Goal: Communication & Community: Answer question/provide support

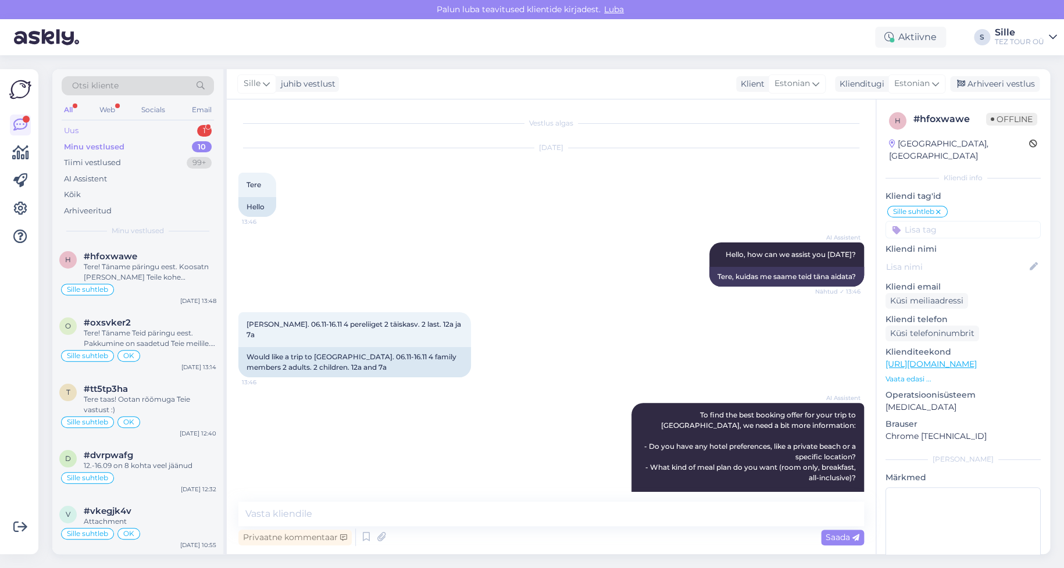
scroll to position [356, 0]
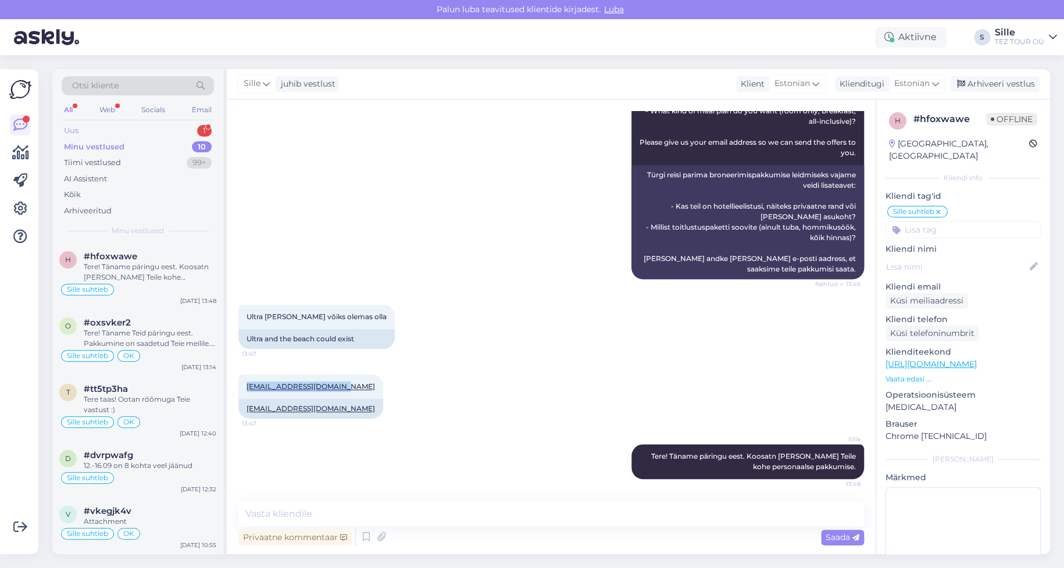
click at [152, 123] on div "Uus 1" at bounding box center [138, 131] width 152 height 16
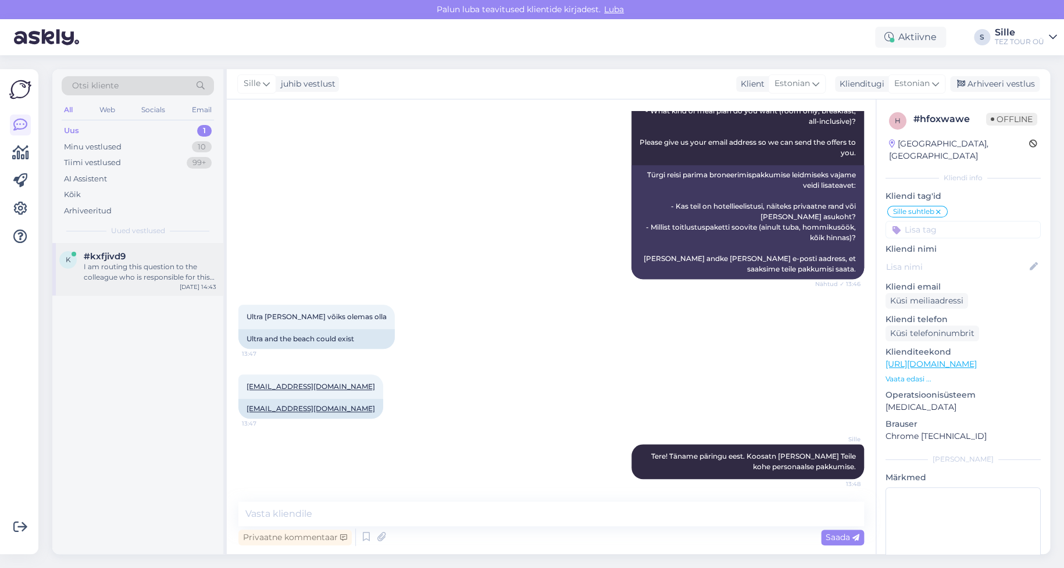
click at [116, 260] on div "#kxfjivd9 I am routing this question to the colleague who is responsible for th…" at bounding box center [150, 266] width 133 height 31
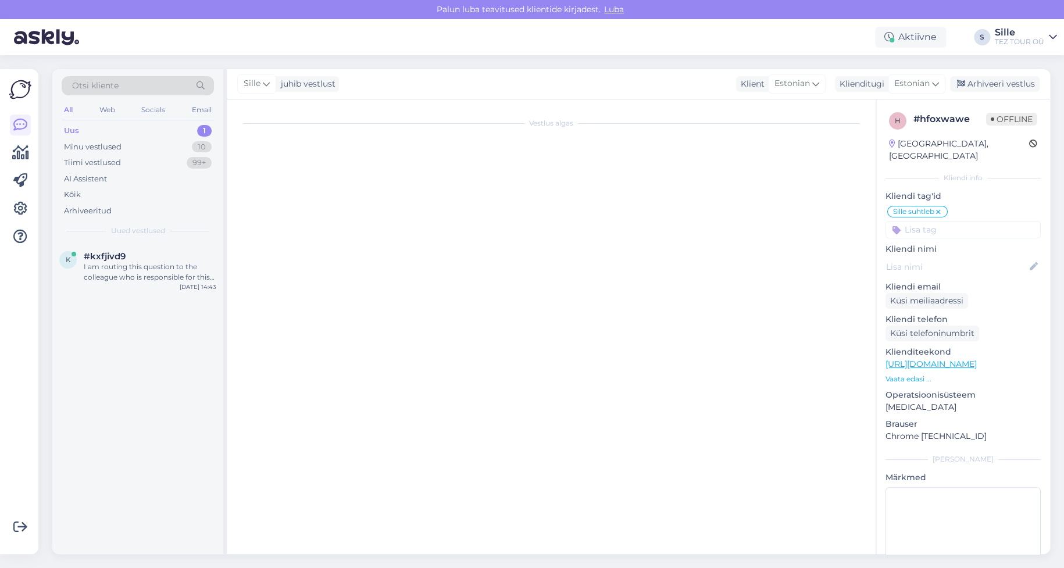
scroll to position [148, 0]
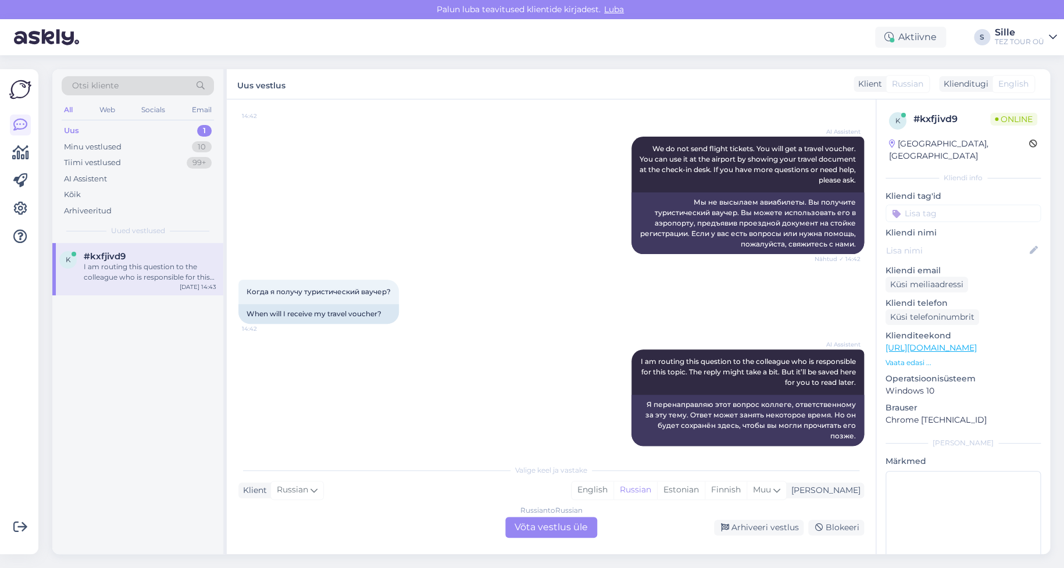
click at [542, 529] on div "Russian to Russian Võta vestlus üle" at bounding box center [551, 527] width 92 height 21
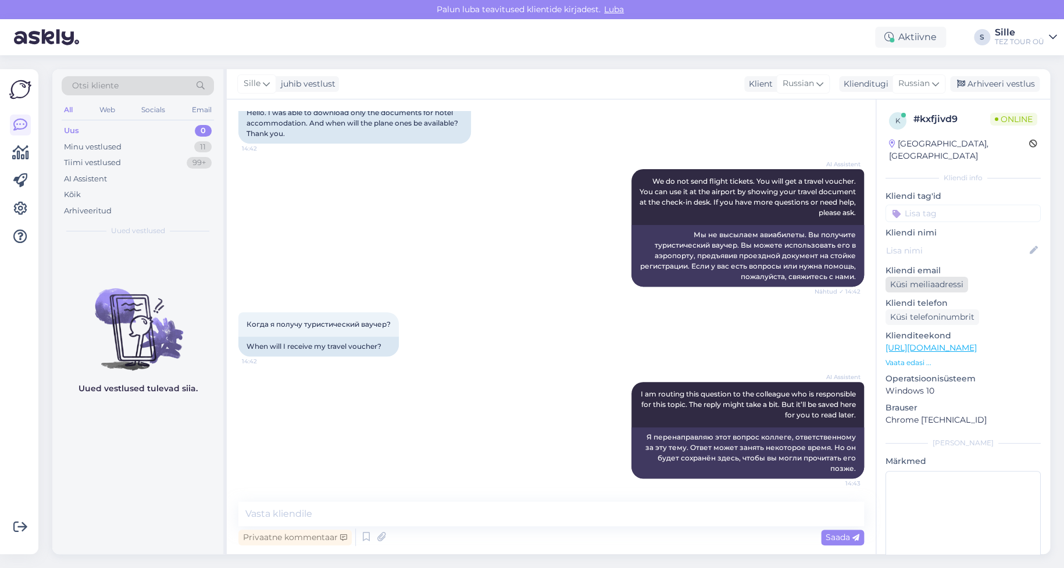
scroll to position [104, 0]
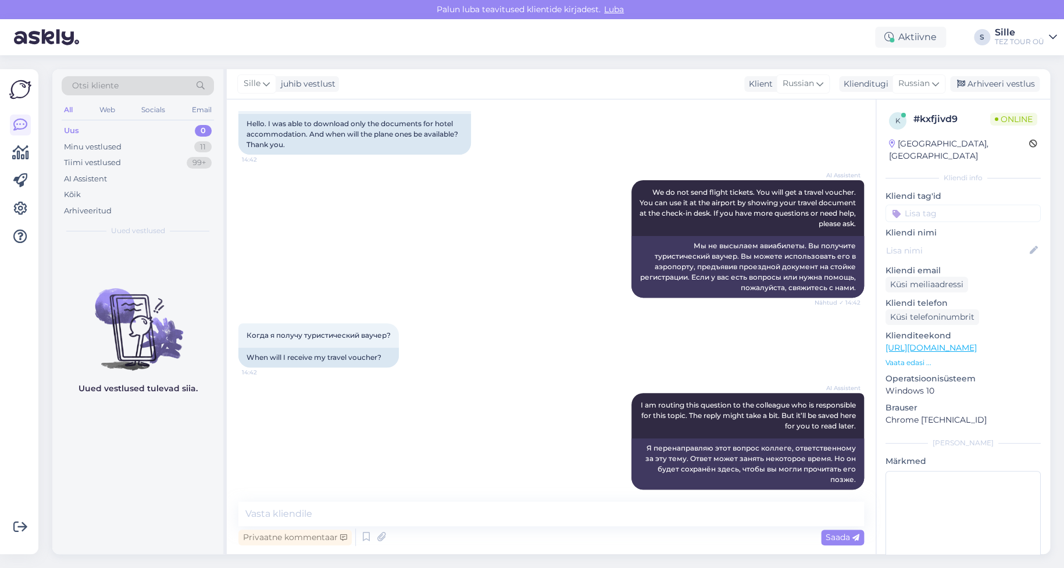
click at [914, 205] on input at bounding box center [962, 213] width 155 height 17
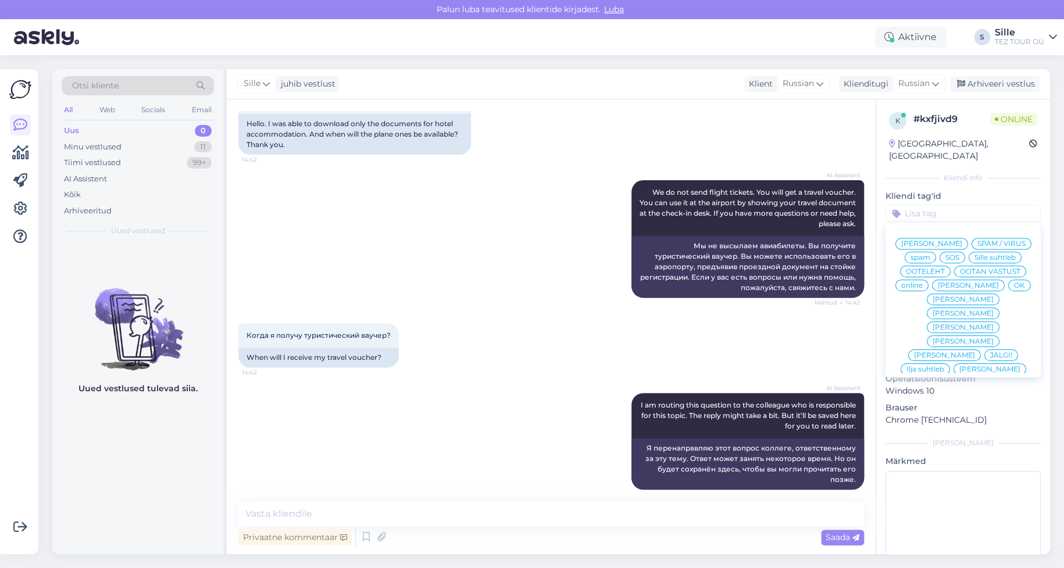
click at [974, 256] on span "Sille suhtleb" at bounding box center [994, 257] width 41 height 7
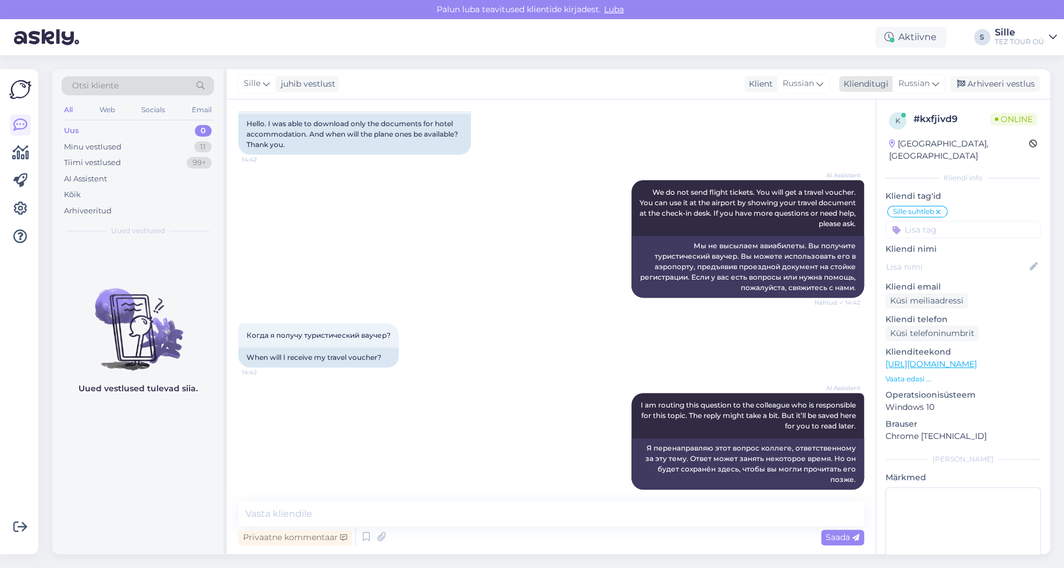
click at [908, 80] on span "Russian" at bounding box center [913, 83] width 31 height 13
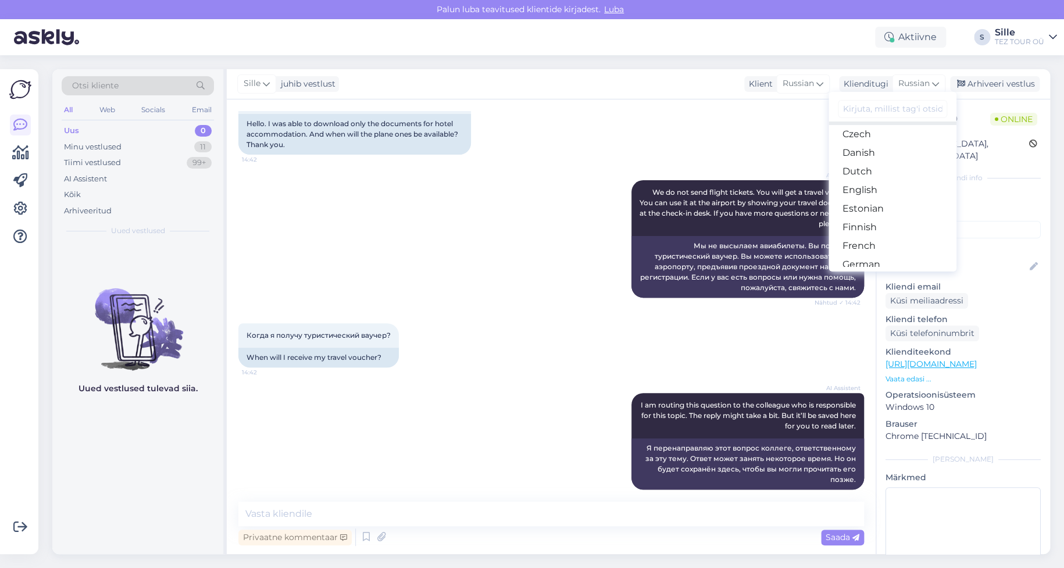
scroll to position [116, 0]
click at [865, 168] on link "Estonian" at bounding box center [892, 168] width 128 height 19
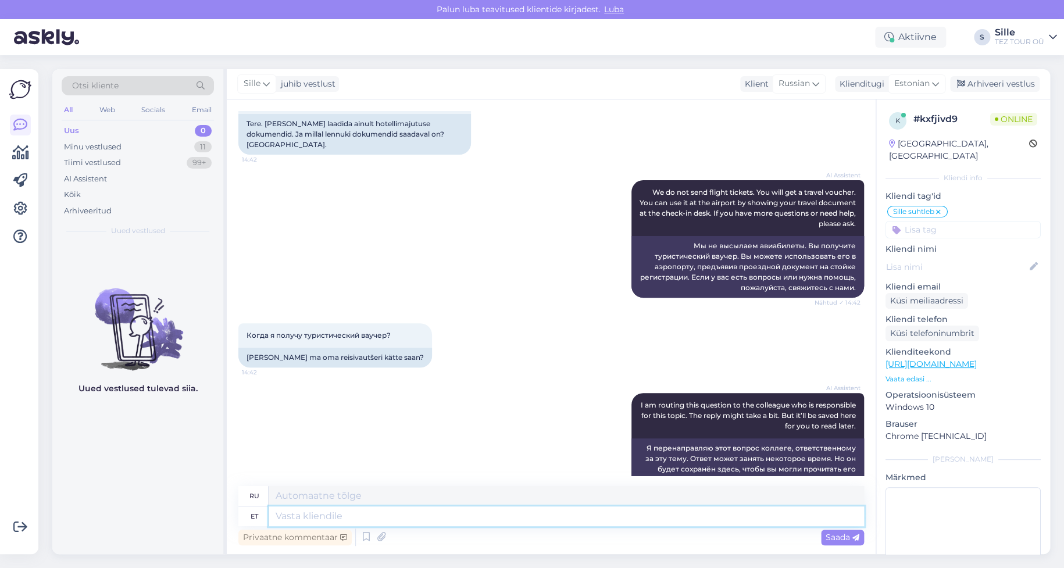
drag, startPoint x: 279, startPoint y: 511, endPoint x: 430, endPoint y: 532, distance: 152.5
click at [287, 510] on textarea at bounding box center [565, 516] width 595 height 20
type textarea "Tere!"
type textarea "Привет"
type textarea "Tere!"
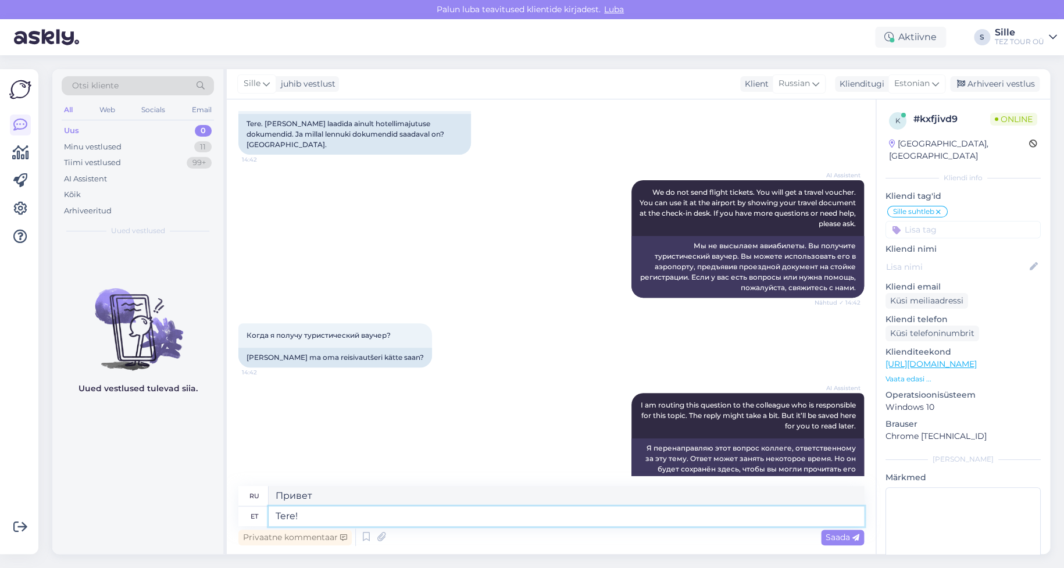
type textarea "Привет!"
type textarea "Tere! Täname"
type textarea "Привет! [GEOGRAPHIC_DATA]."
type textarea "Tere! Täname küsimuse eest."
type textarea "Здравствуйте! Спасибо за ваш вопрос."
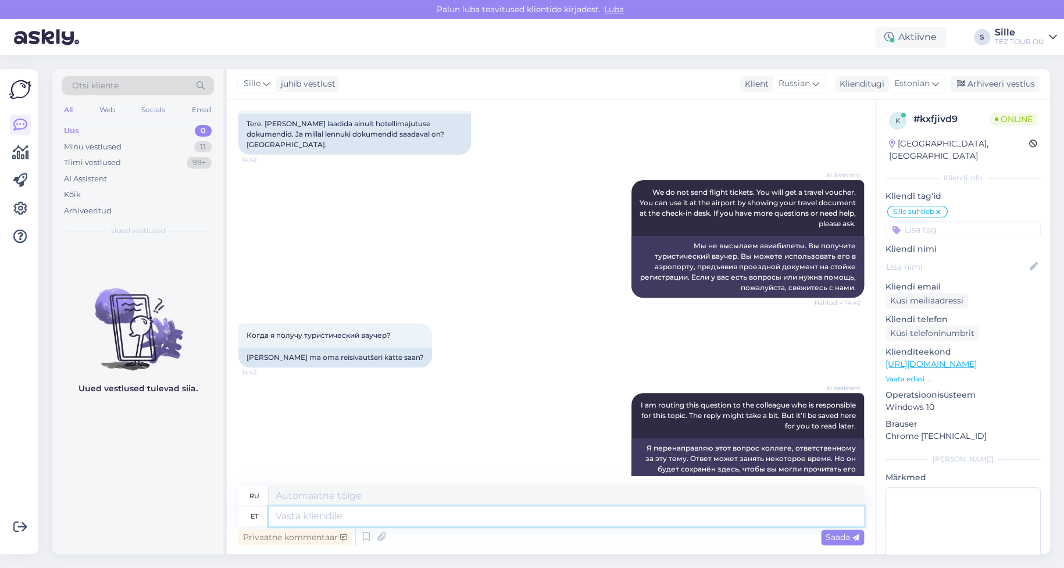
scroll to position [178, 0]
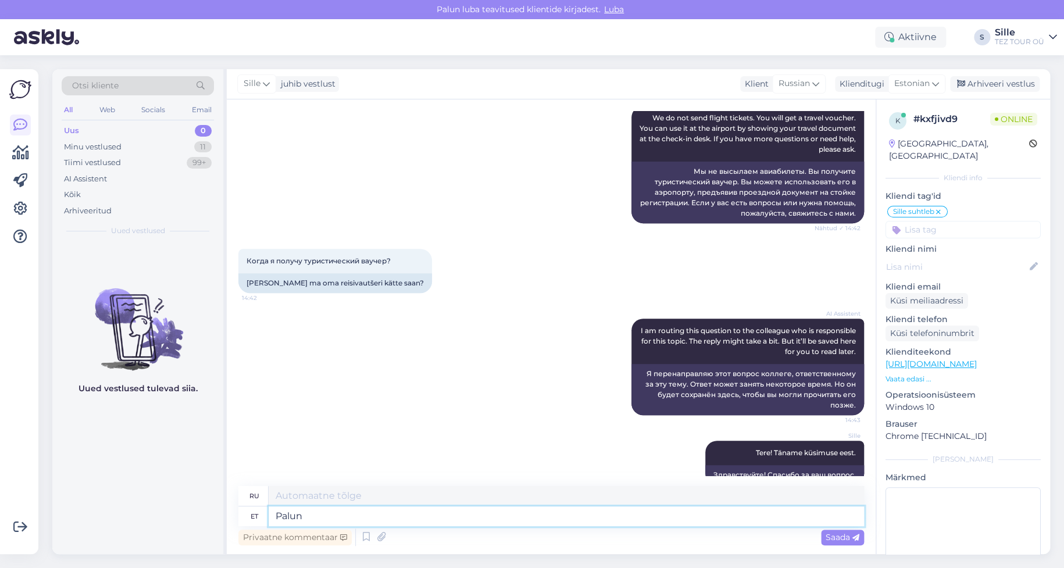
type textarea "Palun"
type textarea "Пожалуйста"
type textarea "Palun teatage"
type textarea "Пожалуйста, сообщите."
type textarea "Palun teatage oma"
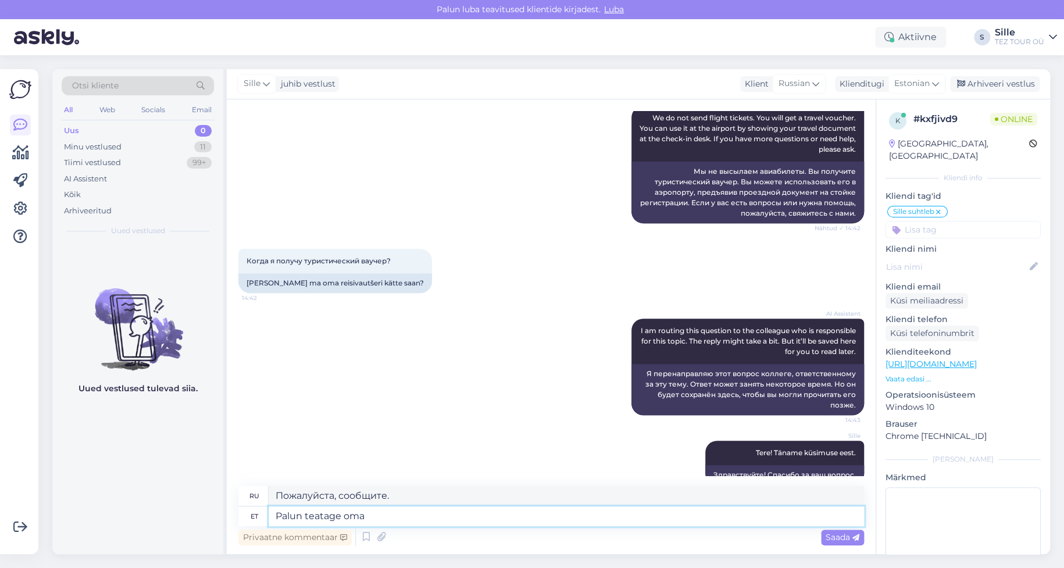
type textarea "Пожалуйста, сообщите о вашем"
type textarea "Palun teatage oma broneeringu"
type textarea "Пожалуйста, сообщите нам о вашем бронировании."
type textarea "Palun teatage oma broneeringu number,"
type textarea "Пожалуйста, укажите номер вашего бронирования."
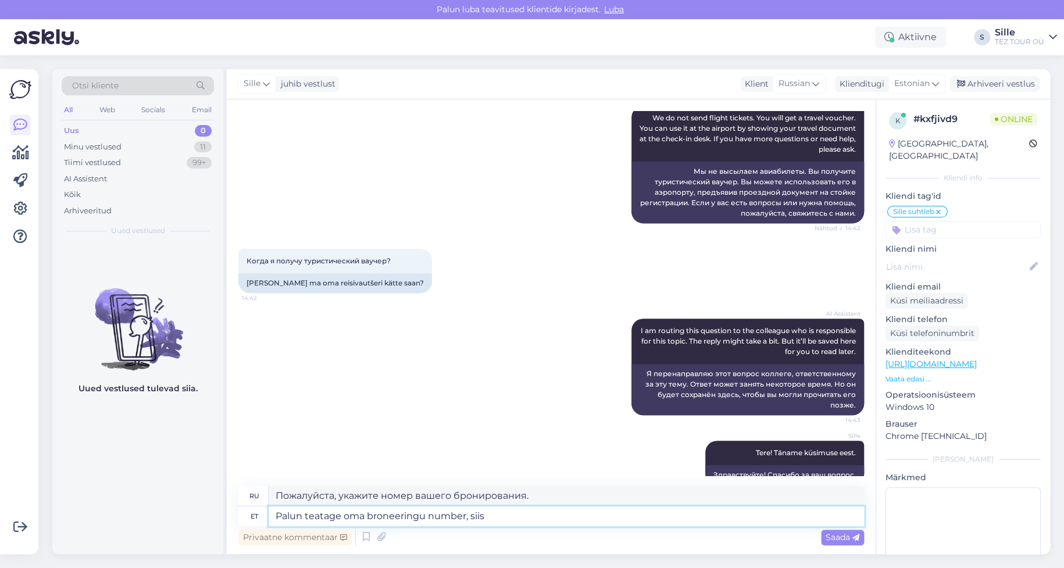
type textarea "Palun teatage oma broneeringu number, siis s"
type textarea "Пожалуйста, укажите номер вашего бронирования, затем"
type textarea "Palun teatage oma broneeringu number, siis saame"
type textarea "Пожалуйста, укажите номер вашего бронирования, чтобы мы могли"
type textarea "Palun teatage oma broneeringu number, siis saame anda"
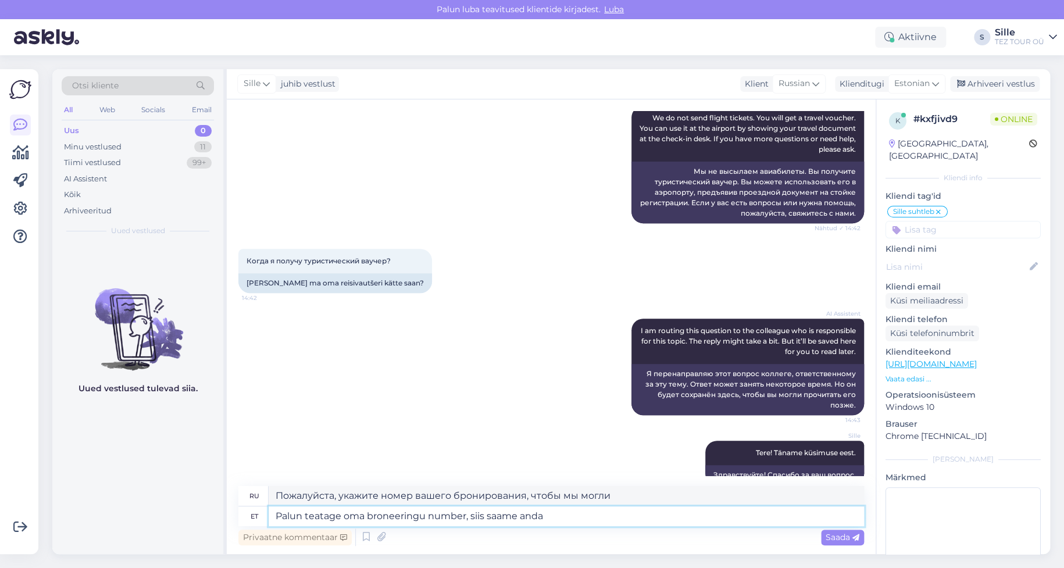
type textarea "Пожалуйста, укажите номер вашего бронирования, чтобы мы могли предоставить"
type textarea "Palun teatage oma broneeringu number, siis saame anda Teile"
type textarea "Пожалуйста, укажите номер вашего бронирования, чтобы мы могли вам предоставить"
type textarea "Palun teatage oma broneeringu number, siis saame anda Teile tõ"
type textarea "Пожалуйста, укажите номер вашего бронирования, чтобы мы могли предоставить вам …"
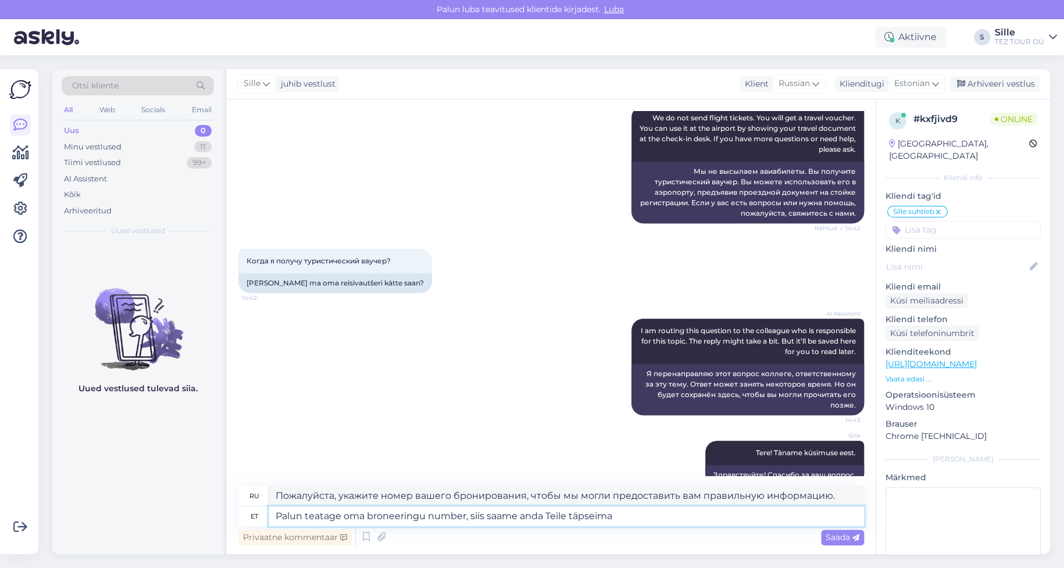
type textarea "Palun teatage oma broneeringu number, siis saame anda Teile täpseima"
type textarea "Пожалуйста, укажите номер вашего бронирования, чтобы мы могли предоставить вам …"
type textarea "Palun teatage oma broneeringu number, siis saame anda Teile täpseima vastuse."
type textarea "Пожалуйста, укажите номер вашего бронирования, чтобы мы могли дать вам наиболее…"
type textarea "Palun teatage oma broneeringu number, siis saame anda Teile täpseima vastuse."
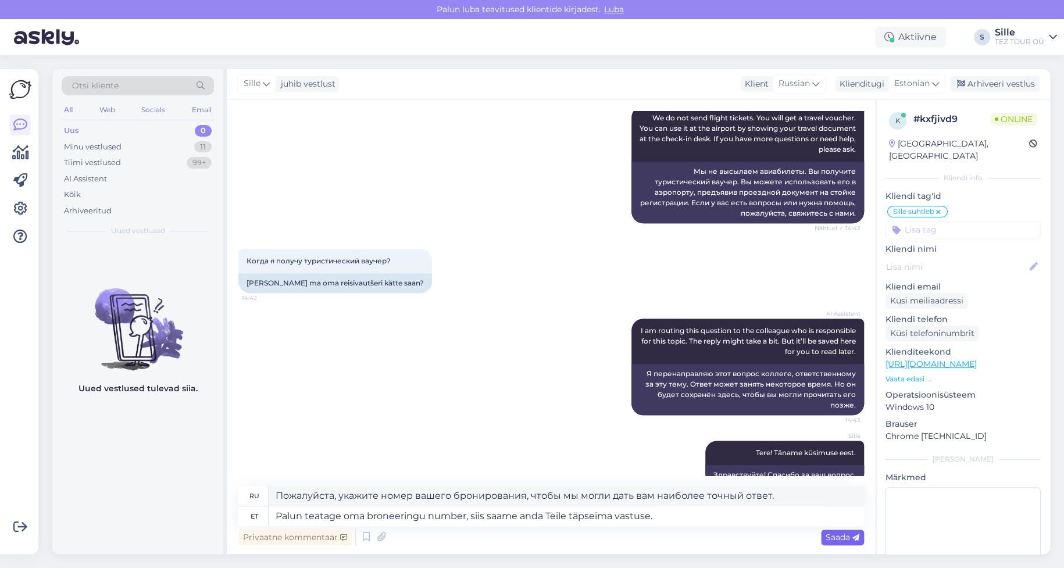
click at [837, 536] on span "Saada" at bounding box center [842, 537] width 34 height 10
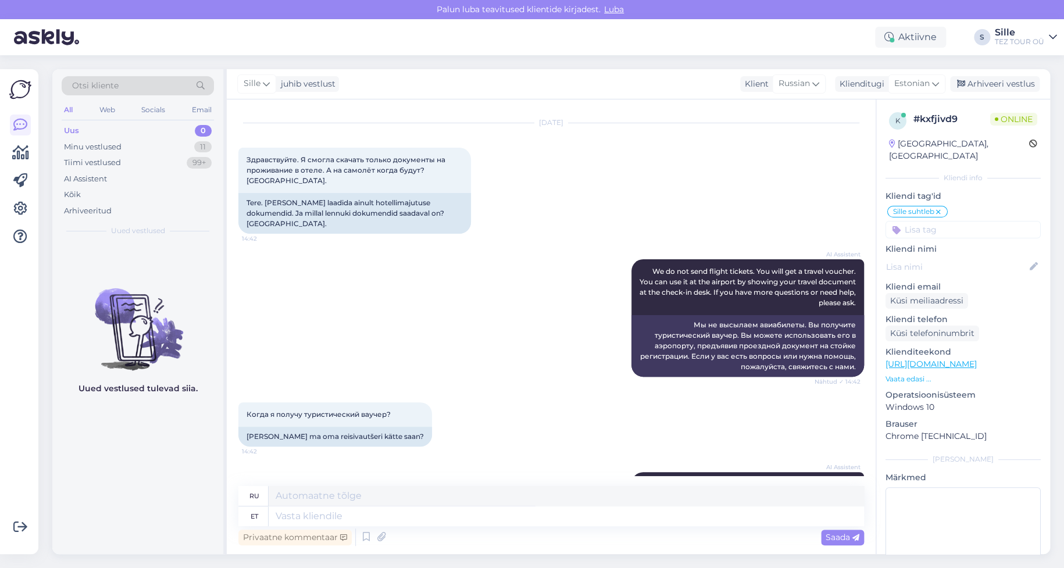
scroll to position [269, 0]
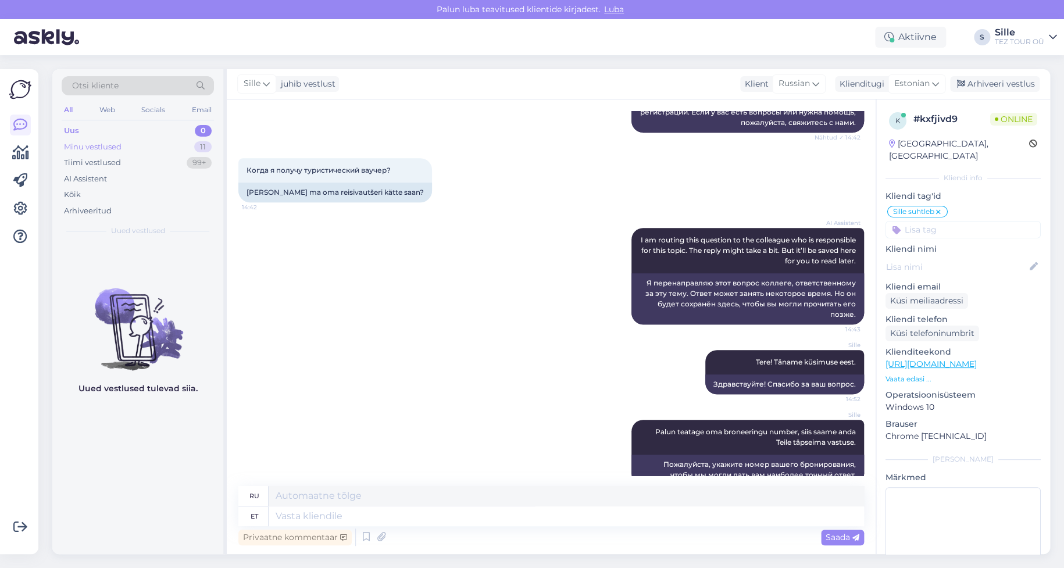
click at [148, 151] on div "Minu vestlused 11" at bounding box center [138, 147] width 152 height 16
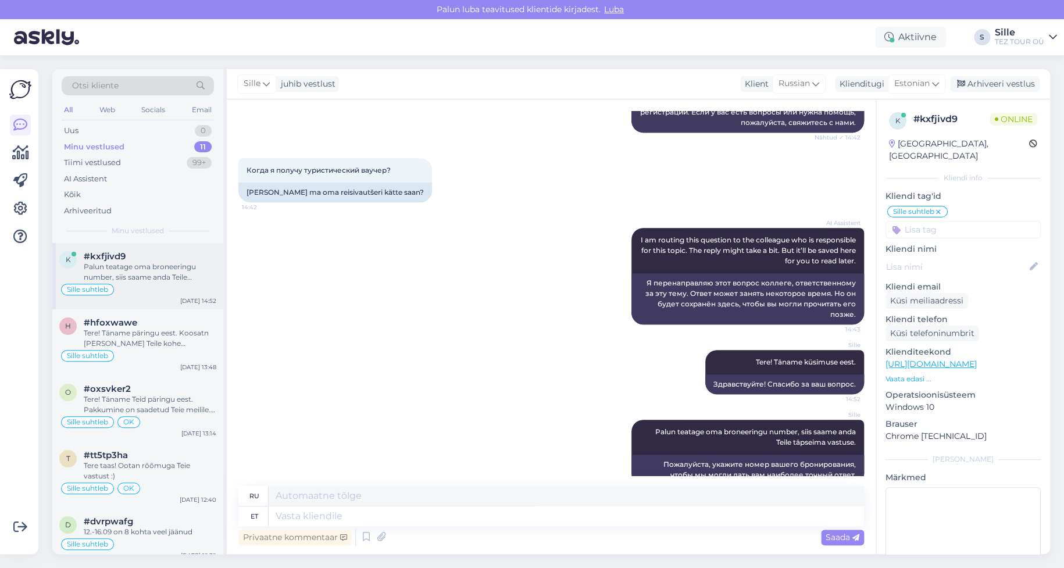
click at [139, 288] on div "Sille suhtleb" at bounding box center [137, 289] width 157 height 14
click at [171, 126] on div "Uus 1" at bounding box center [138, 131] width 152 height 16
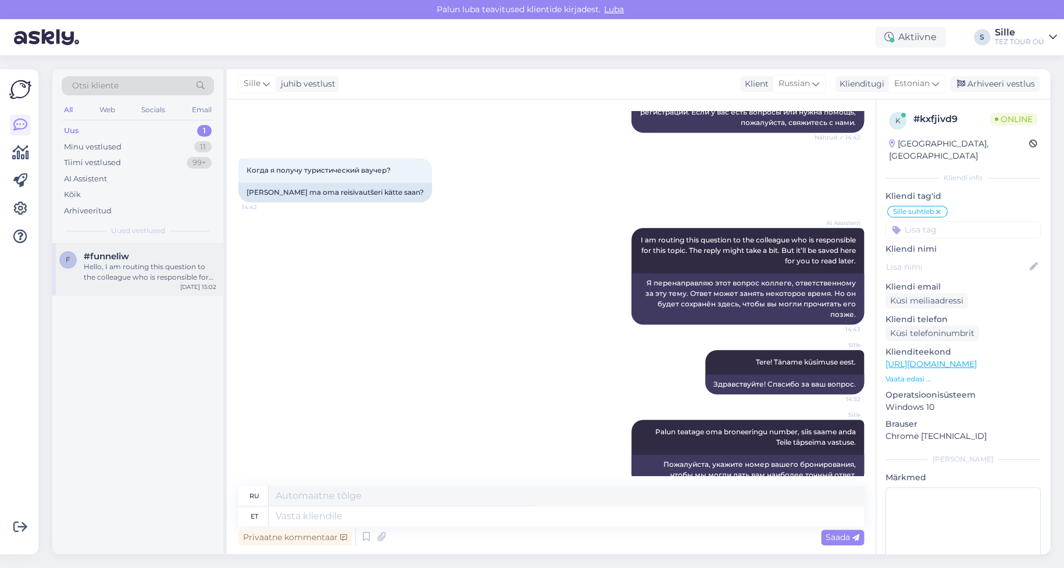
click at [133, 266] on div "Hello, I am routing this question to the colleague who is responsible for this …" at bounding box center [150, 272] width 133 height 21
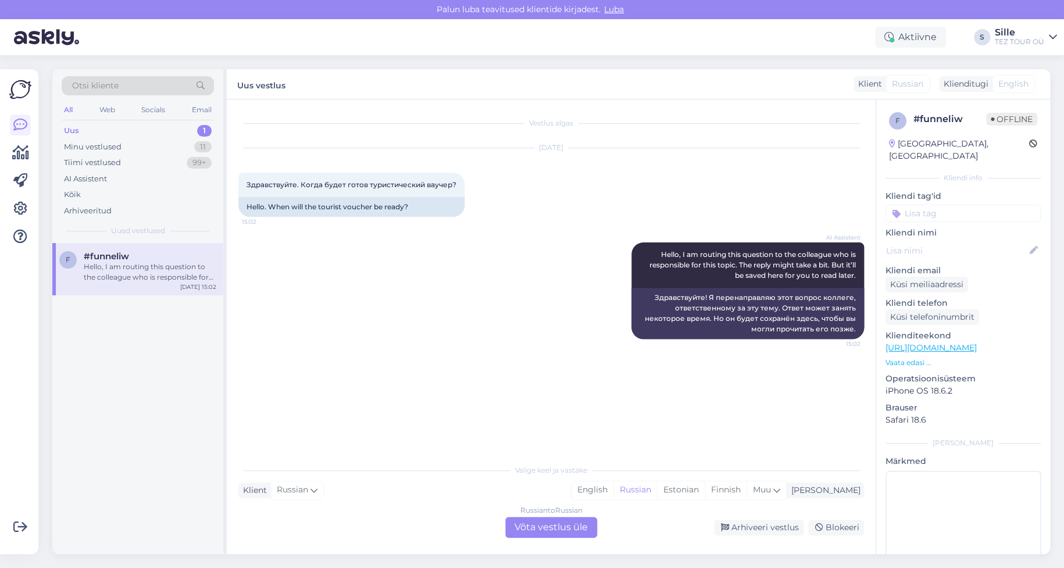
click at [544, 526] on div "Russian to Russian Võta vestlus üle" at bounding box center [551, 527] width 92 height 21
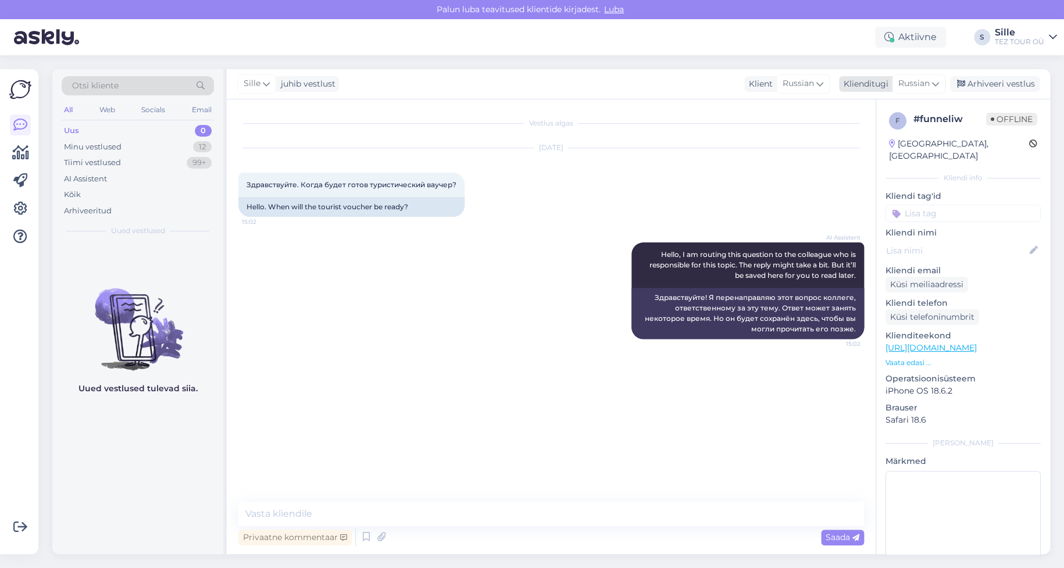
click at [914, 83] on span "Russian" at bounding box center [913, 83] width 31 height 13
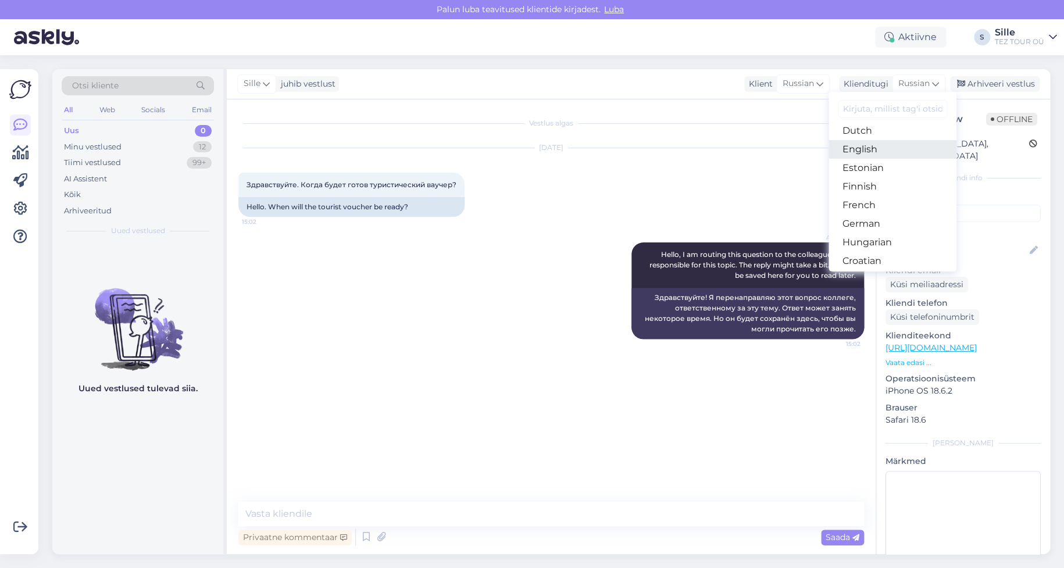
click at [860, 149] on link "English" at bounding box center [892, 149] width 128 height 19
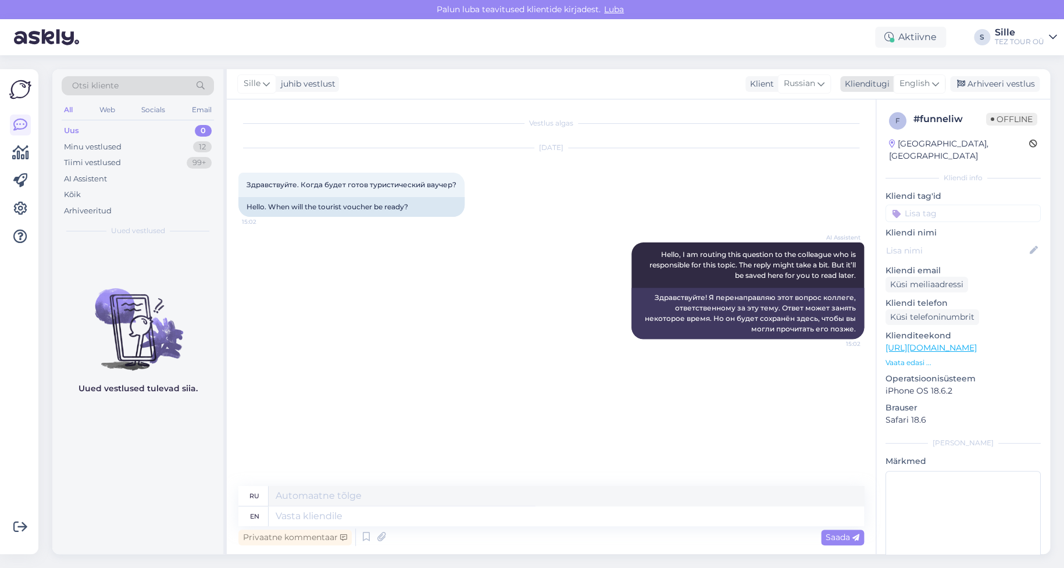
click at [912, 77] on span "English" at bounding box center [914, 83] width 30 height 13
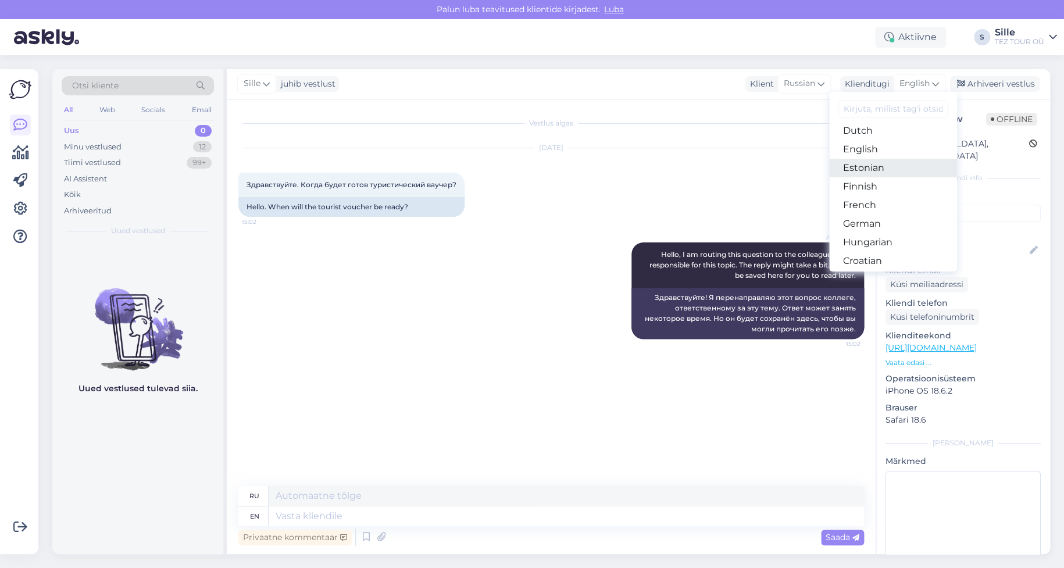
click at [869, 166] on link "Estonian" at bounding box center [893, 168] width 128 height 19
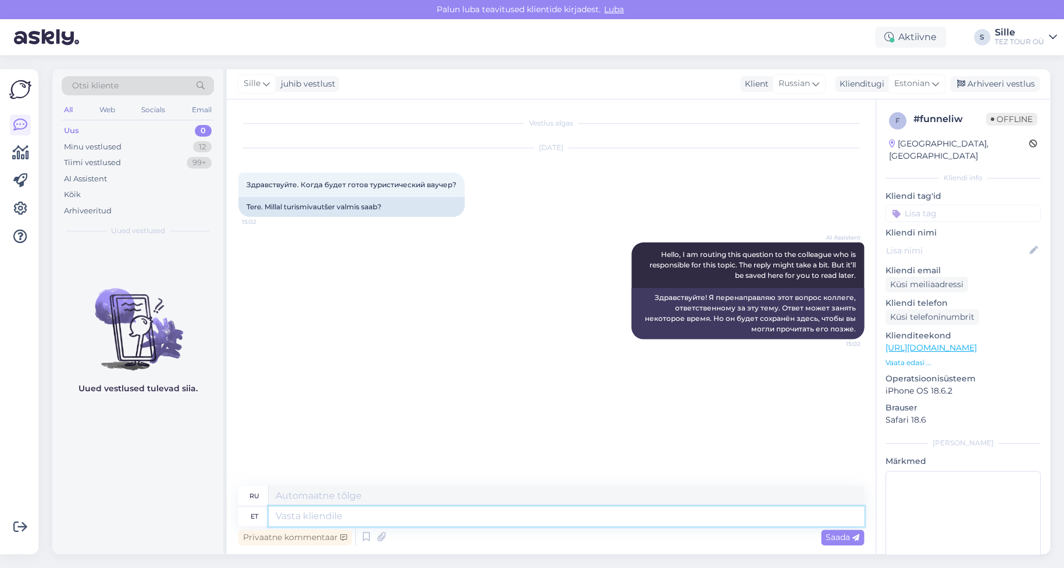
click at [284, 513] on textarea at bounding box center [565, 516] width 595 height 20
type textarea "Tere!"
type textarea "Привет!"
type textarea "Tere! Voucher"
type textarea "Привет! Ваучер"
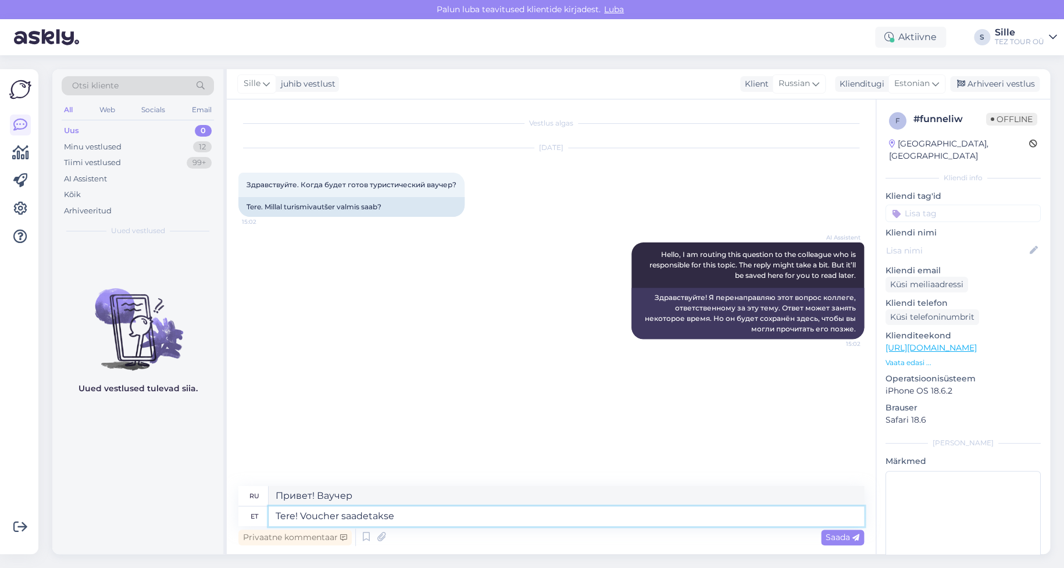
type textarea "Tere! Voucher saadetakse"
type textarea "Здравствуйте! Ваучер будет отправлен."
type textarea "Tere! Voucher saadetakse Teile"
type textarea "Здравствуйте! Ваучер будет вам отправлен."
type textarea "Tere! Voucher saadetakse Teile broneeringu s"
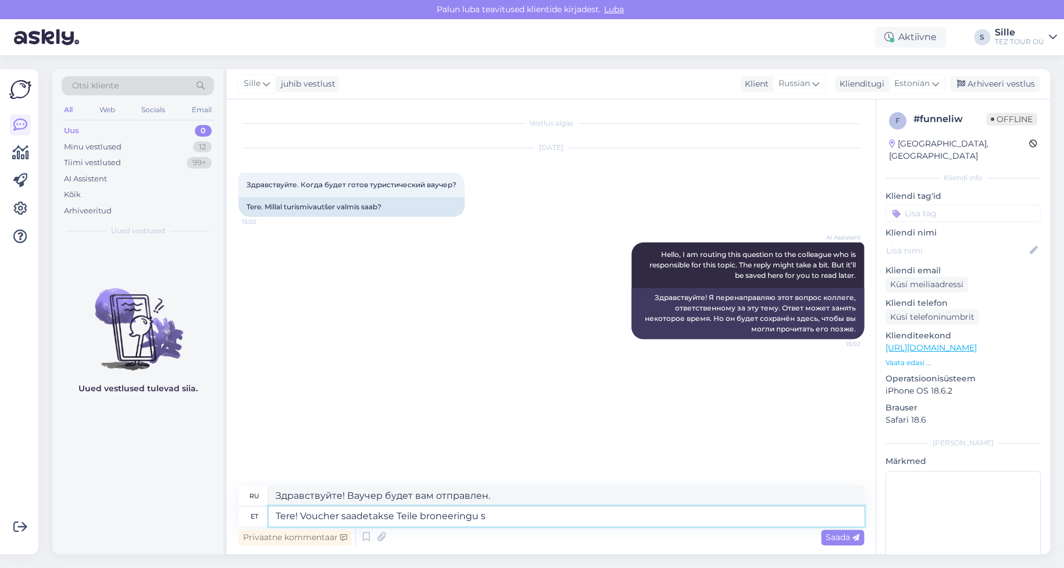
type textarea "Здравствуйте! После бронирования вам будет отправлен ваучер."
type textarea "Tere! Voucher saadetakse Teile broneeringus"
type textarea "Здравствуйте! [PERSON_NAME] будет отправлен вам вместе с бронированием."
type textarea "Tere! Voucher saadetakse Teile broneeringus märgitud"
type textarea "Здравствуйте! [PERSON_NAME] будет отправлен вам на адрес, указанный в бронирова…"
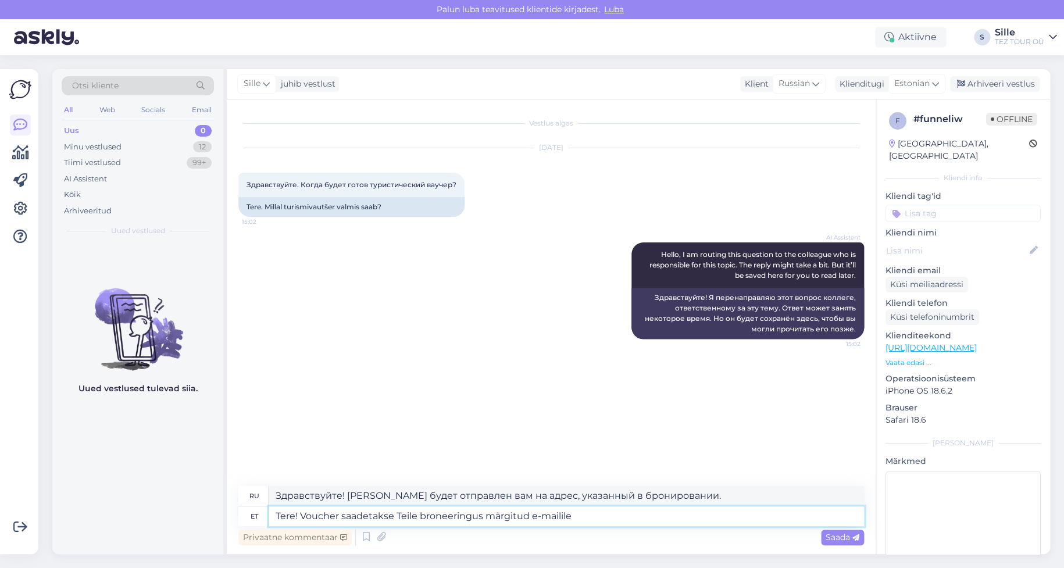
type textarea "Tere! Voucher saadetakse Teile broneeringus märgitud e-mailile"
type textarea "Здравствуйте! [PERSON_NAME] будет отправлен на адрес электронной почты, указанн…"
type textarea "Tere! Voucher saadetakse Teile broneeringus märgitud e-mailile umber 4-5"
type textarea "Здравствуйте! [PERSON_NAME] будет отправлен на адрес электронной почты, указанн…"
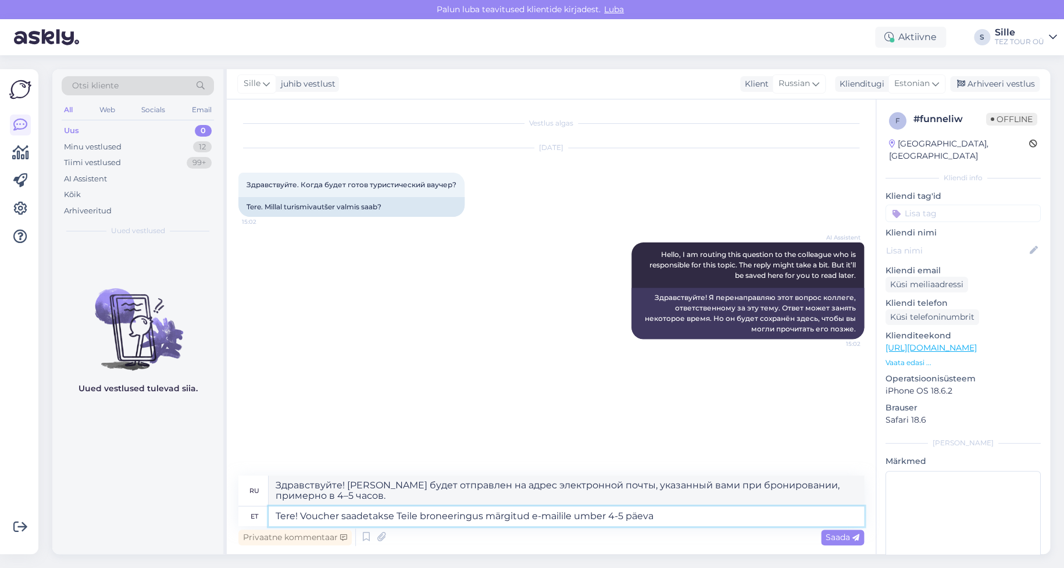
type textarea "Tere! Voucher saadetakse Teile broneeringus märgitud e-mailile umber 4-5 päeva"
type textarea "Здравствуйте! [PERSON_NAME] будет отправлен на адрес электронной почты, указанн…"
type textarea "Tere! Voucher saadetakse Teile broneeringus märgitud e-mailile umber 4-5 päeva …"
type textarea "Здравствуйте! [PERSON_NAME] будет отправлен на адрес электронной почты, указанн…"
type textarea "Tere! Voucher saadetakse Teile broneeringus märgitud e-mailile umber 4-5 päeva …"
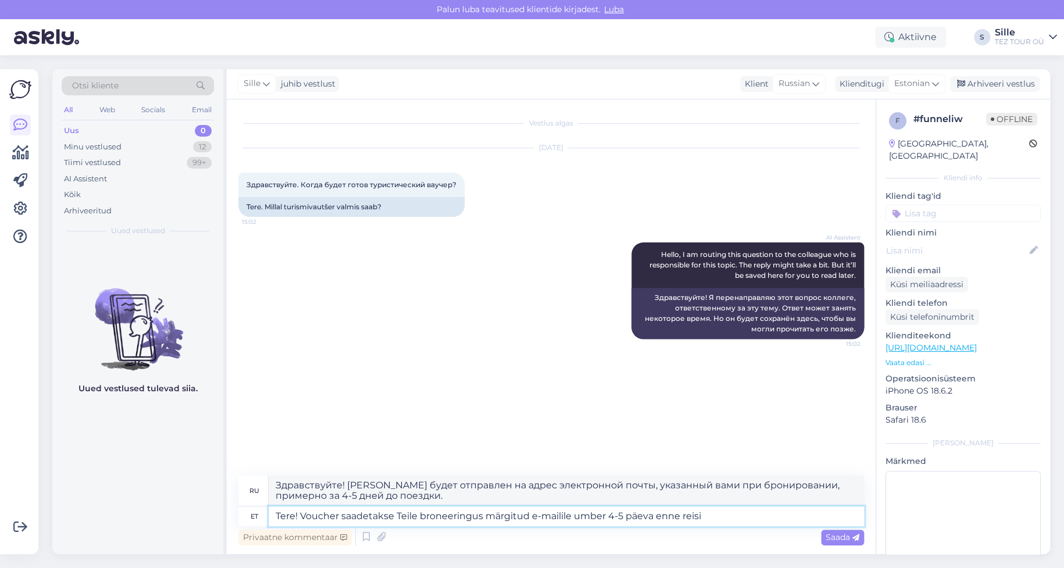
type textarea "Здравствуйте! [PERSON_NAME] будет отправлен на адрес электронной почты, указанн…"
type textarea "Tere! Voucher saadetakse Teile broneeringus märgitud e-mailile umber 4-5 päeva …"
click at [832, 531] on div "Saada" at bounding box center [842, 537] width 43 height 16
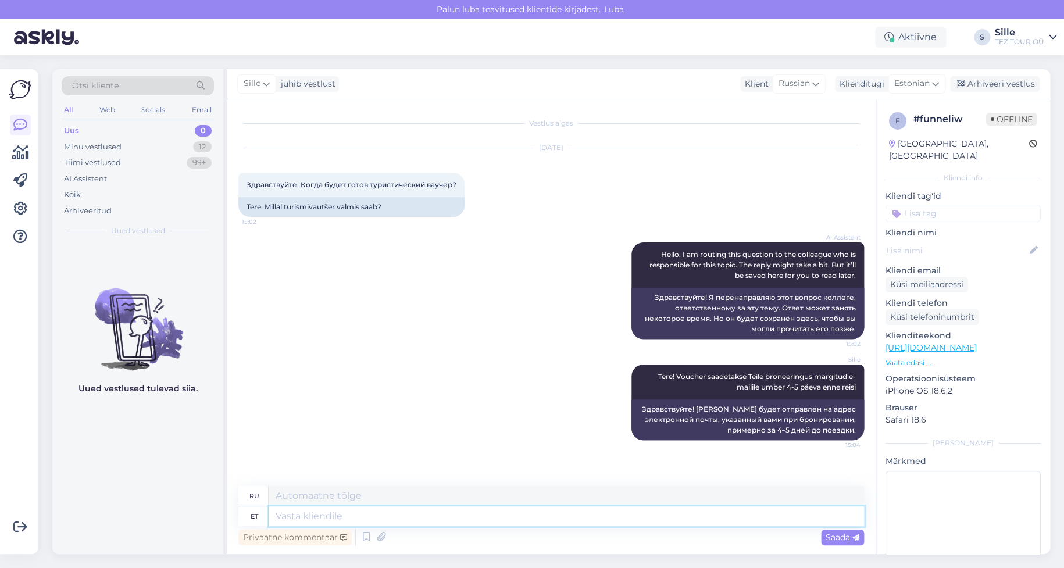
click at [284, 511] on textarea at bounding box center [565, 516] width 595 height 20
click at [914, 205] on input at bounding box center [962, 213] width 155 height 17
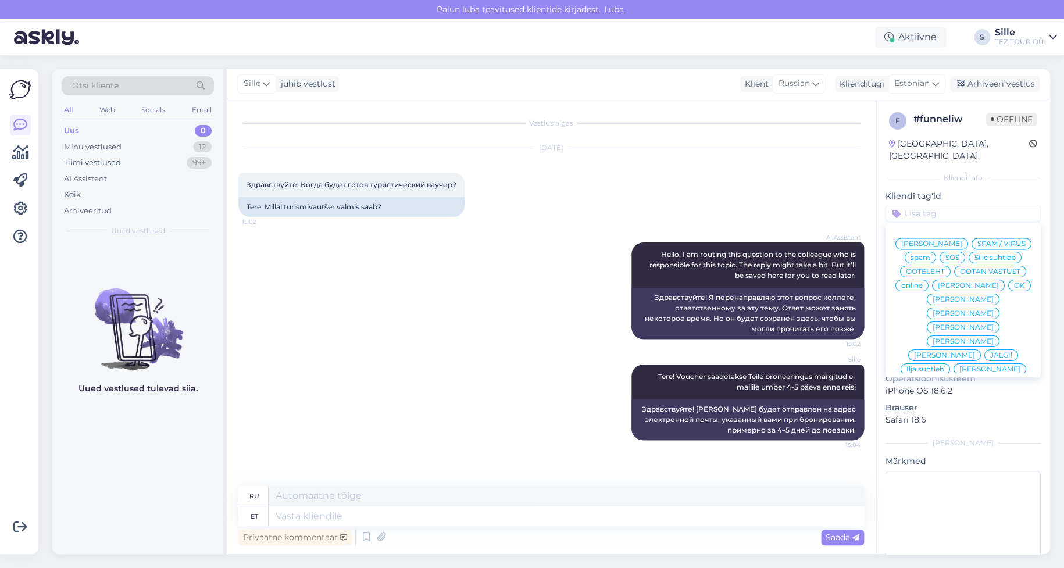
click at [968, 255] on div "Sille suhtleb" at bounding box center [994, 258] width 53 height 12
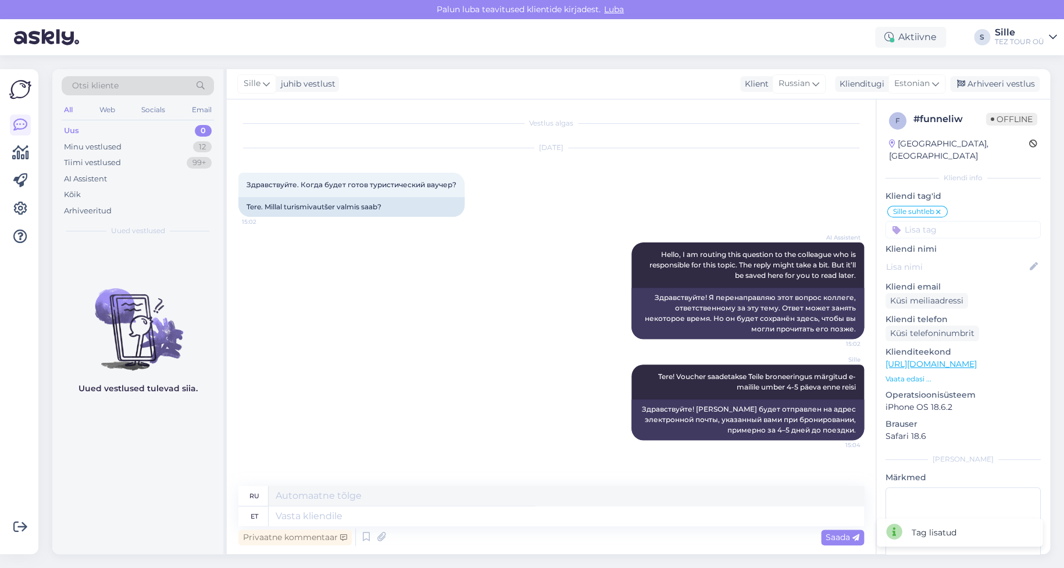
click at [972, 221] on input at bounding box center [962, 229] width 155 height 17
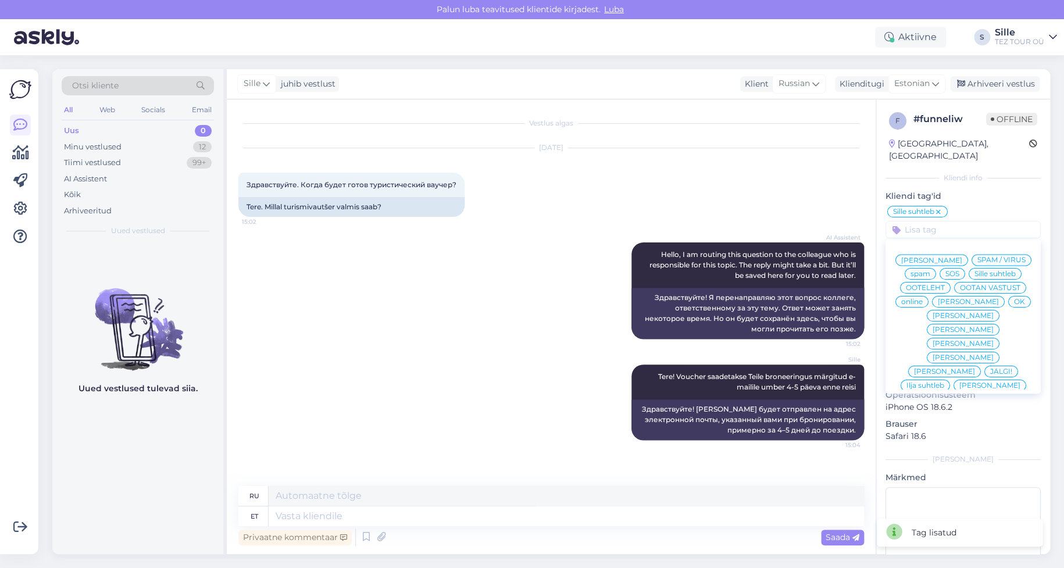
drag, startPoint x: 988, startPoint y: 302, endPoint x: 919, endPoint y: 300, distance: 69.2
click at [1014, 302] on span "OK" at bounding box center [1019, 301] width 11 height 7
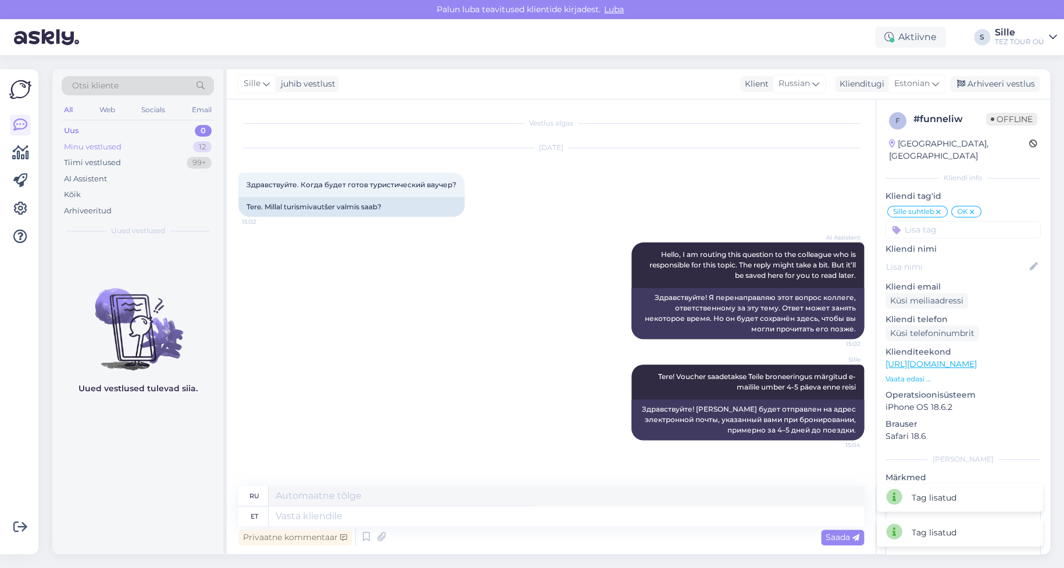
click at [88, 143] on div "Minu vestlused" at bounding box center [93, 147] width 58 height 12
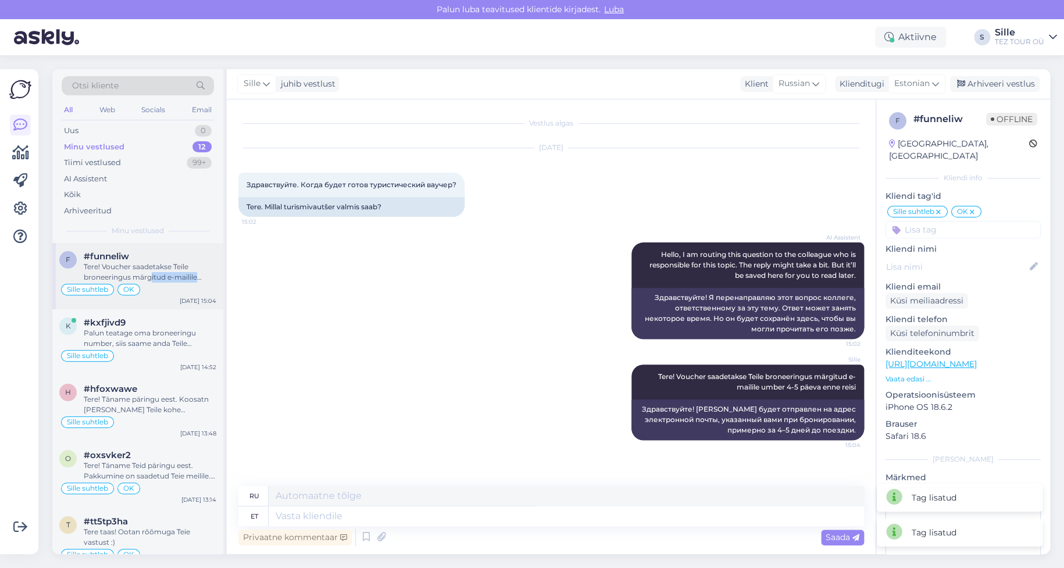
drag, startPoint x: 152, startPoint y: 281, endPoint x: 152, endPoint y: 293, distance: 12.2
click at [153, 283] on div "f #funneliw Tere! Voucher saadetakse Teile broneeringus märgitud e-mailile umbe…" at bounding box center [137, 276] width 171 height 66
click at [153, 341] on div "Palun teatage oma broneeringu number, siis saame anda Teile täpseima vastuse." at bounding box center [150, 338] width 133 height 21
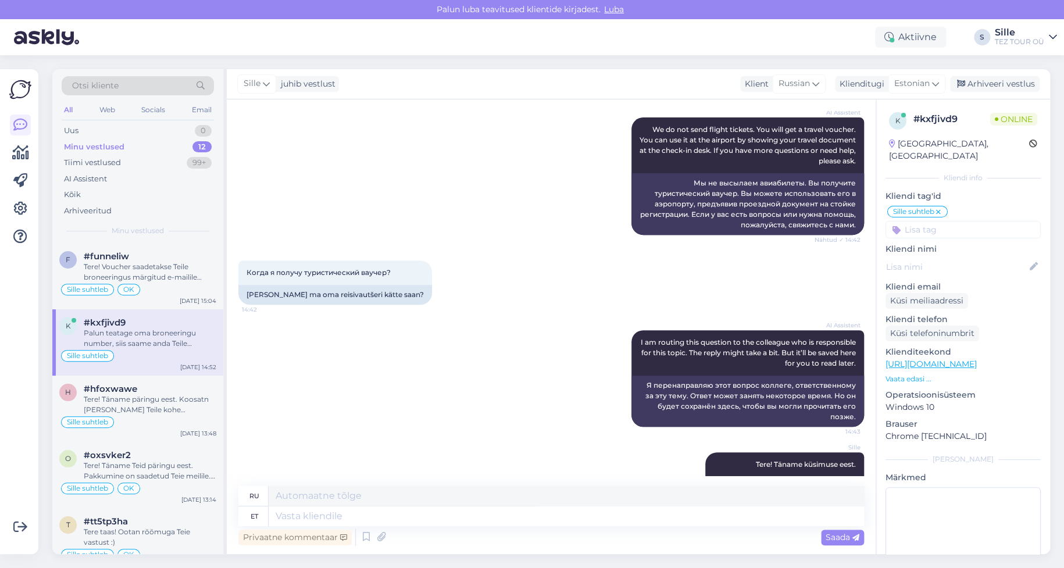
scroll to position [269, 0]
